Goal: Information Seeking & Learning: Learn about a topic

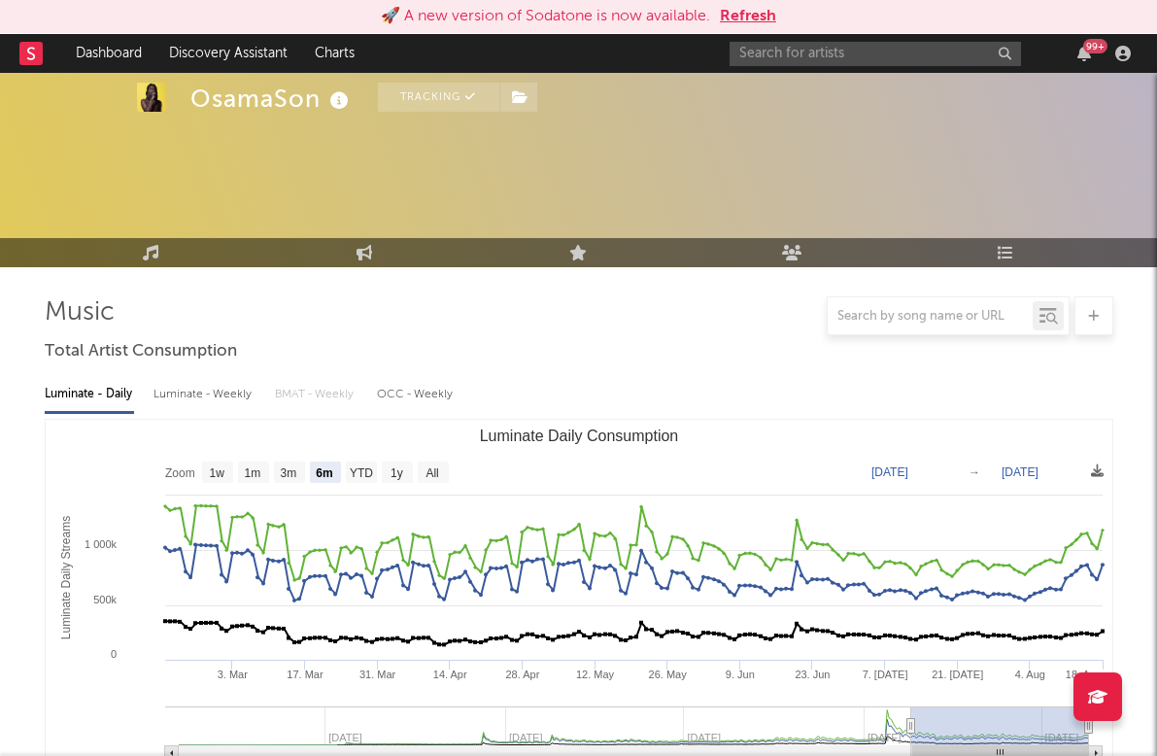
select select "6m"
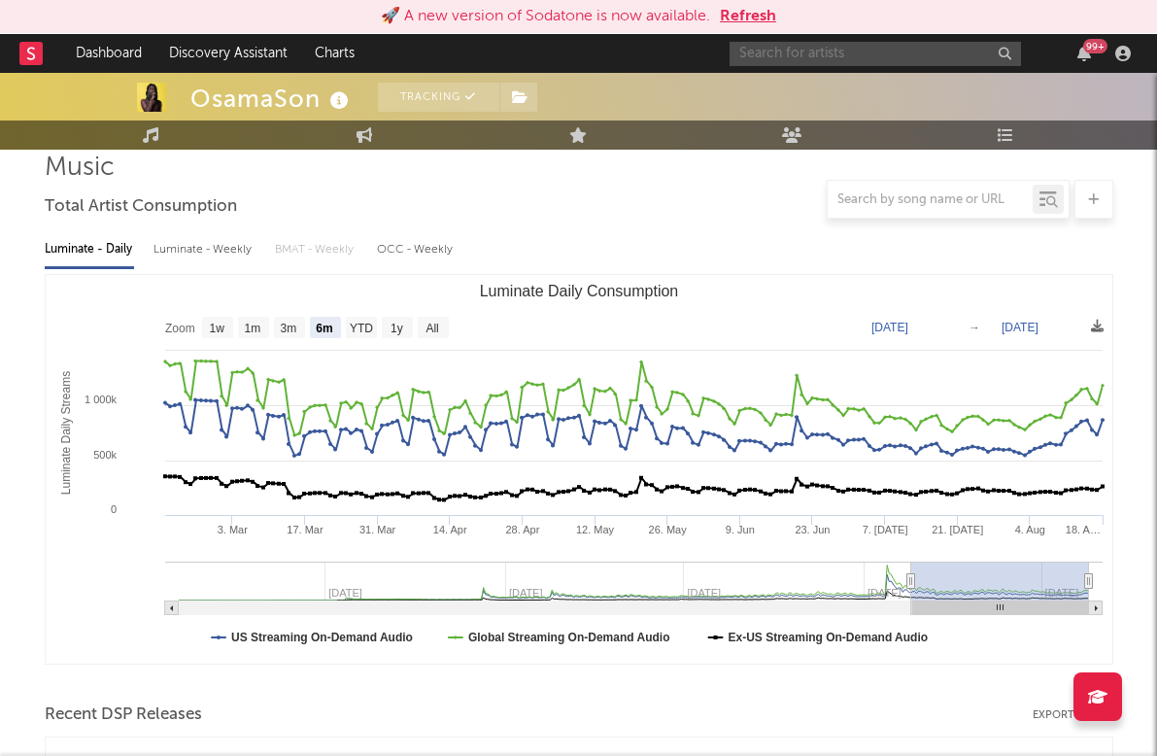
click at [781, 52] on input "text" at bounding box center [875, 54] width 291 height 24
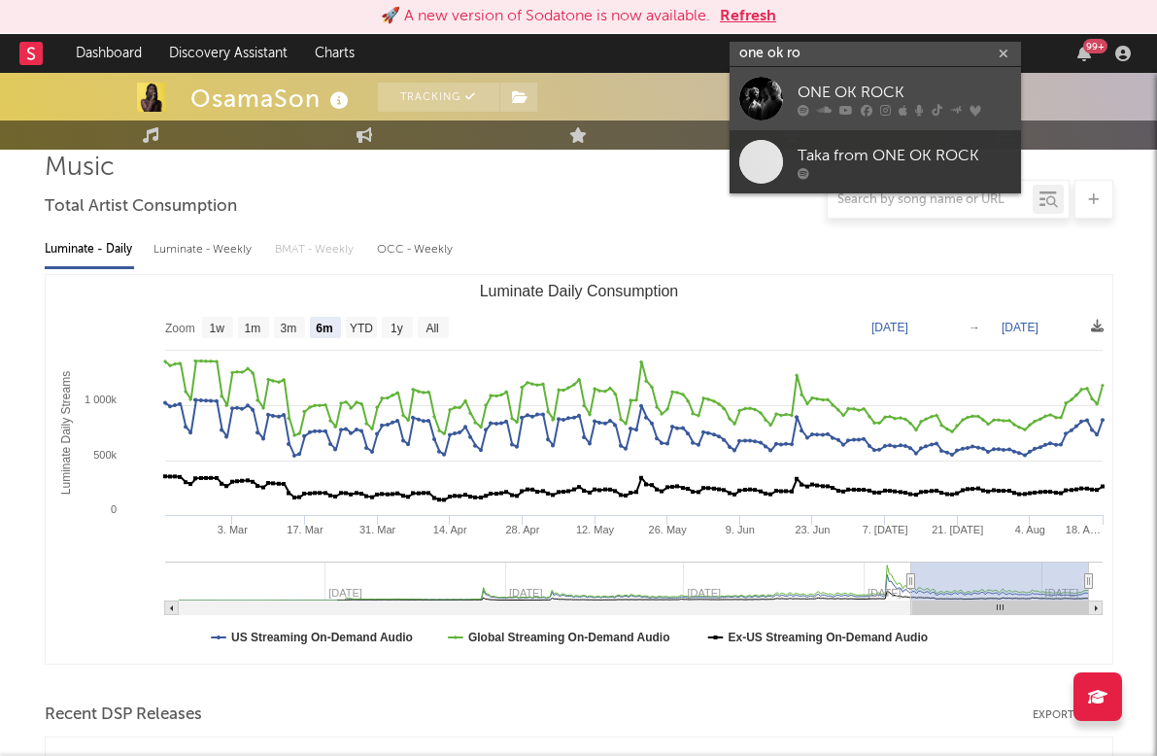
type input "one ok ro"
click at [798, 77] on link "ONE OK ROCK" at bounding box center [875, 98] width 291 height 63
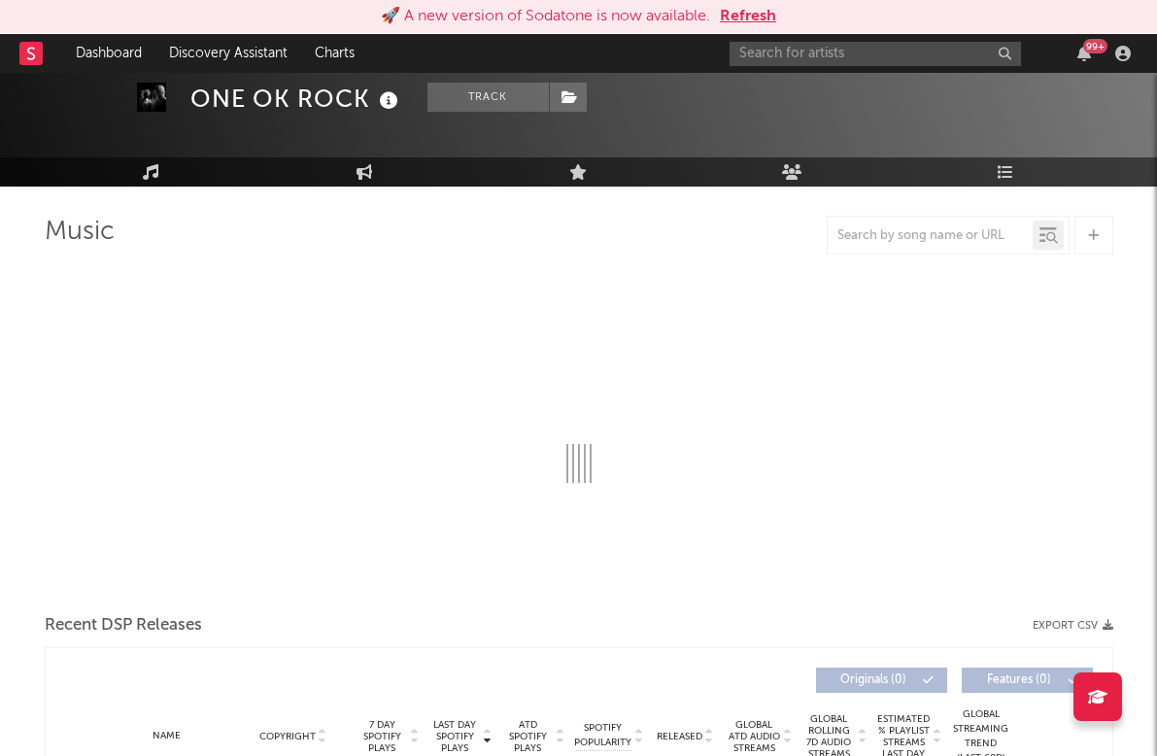
scroll to position [110, 0]
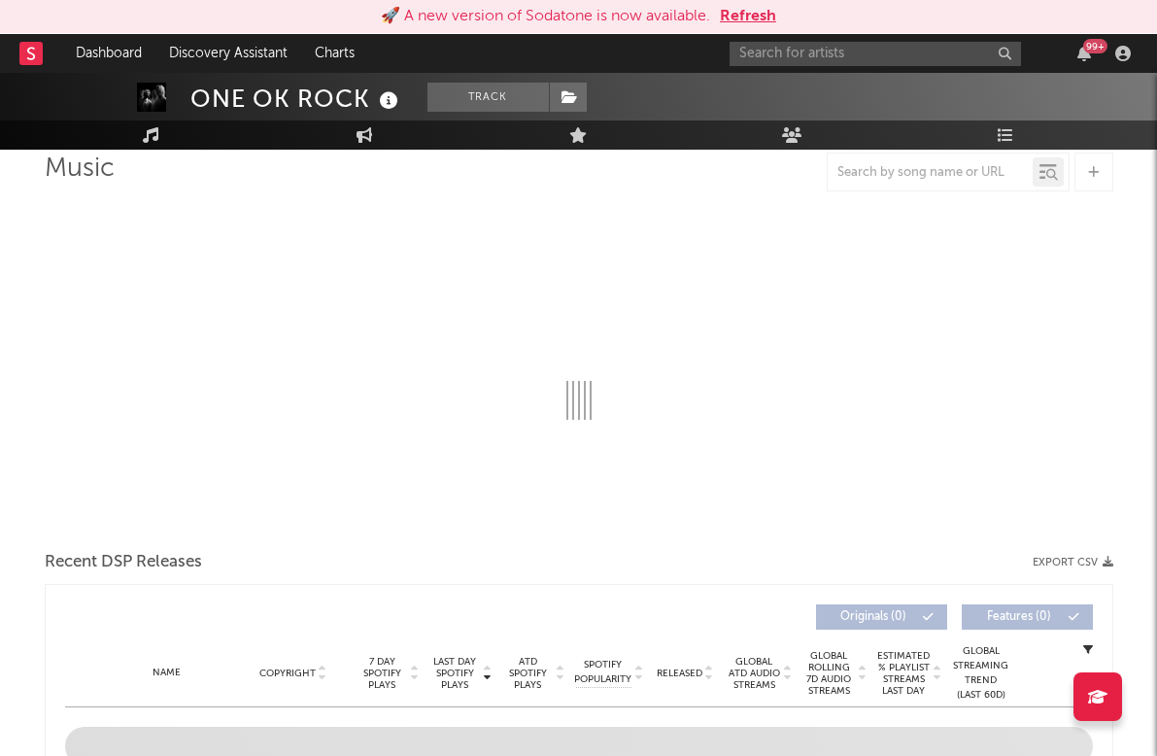
select select "6m"
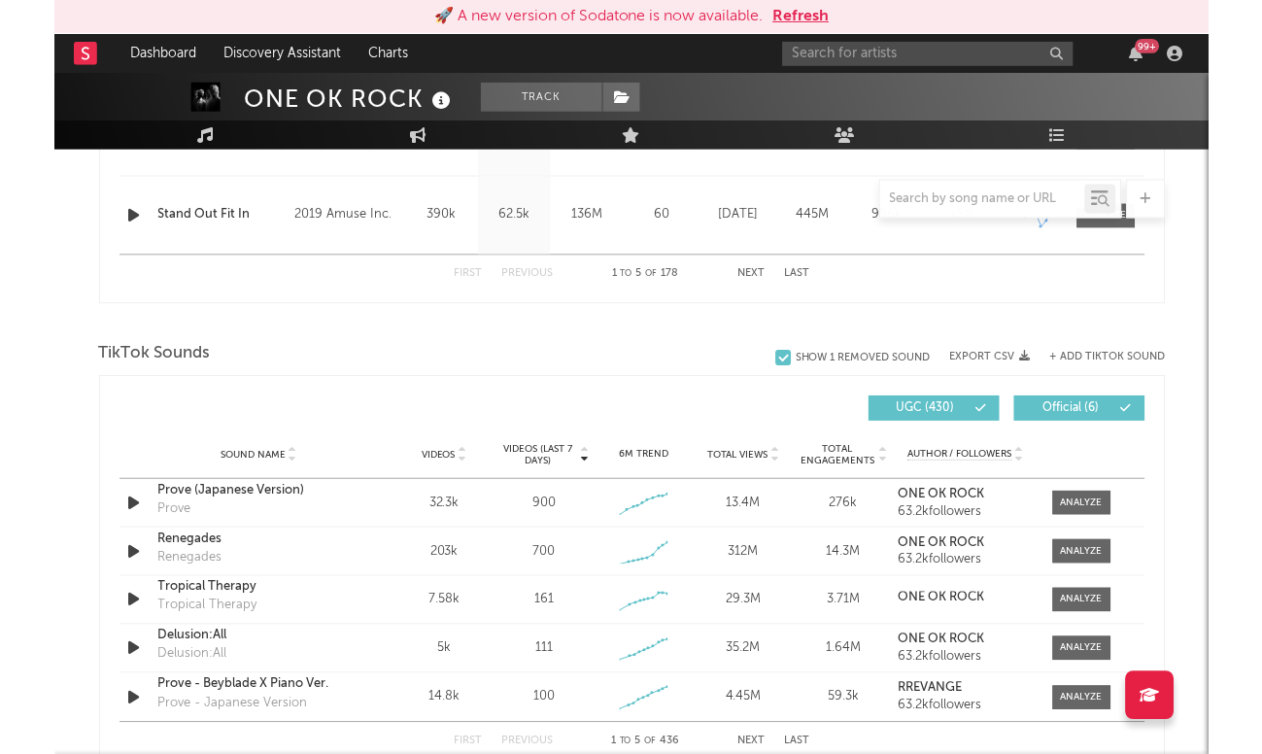
scroll to position [1150, 0]
